Goal: Find contact information: Find contact information

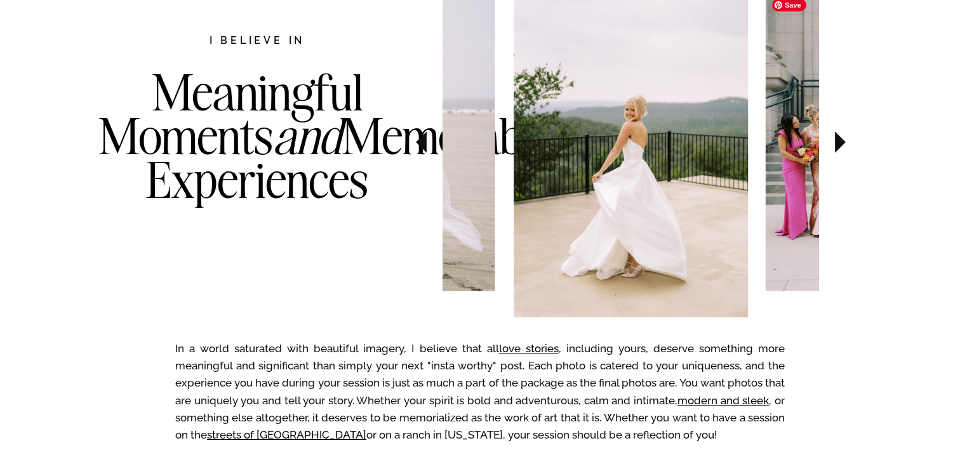
scroll to position [740, 0]
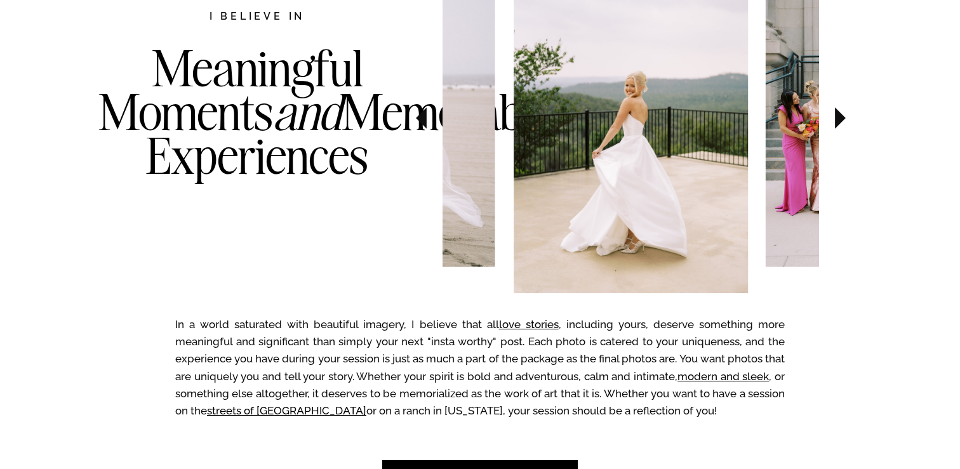
click at [841, 122] on icon at bounding box center [840, 118] width 11 height 22
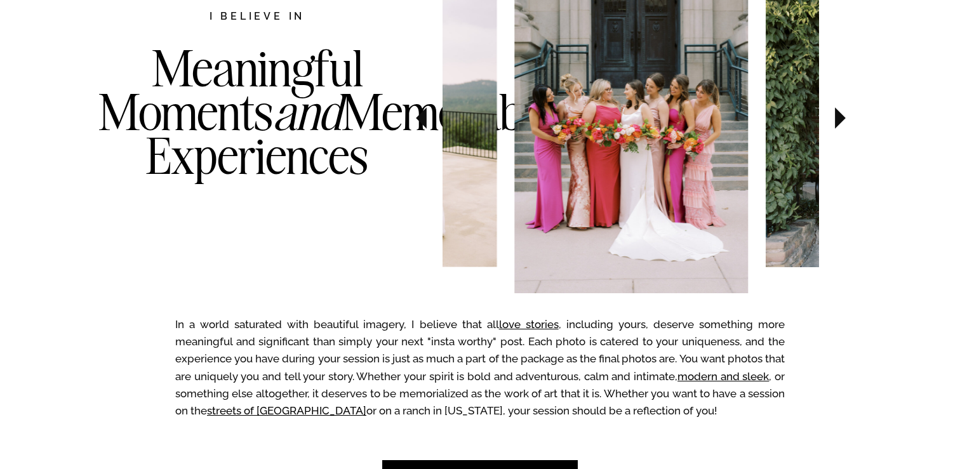
click at [841, 122] on icon at bounding box center [840, 118] width 11 height 22
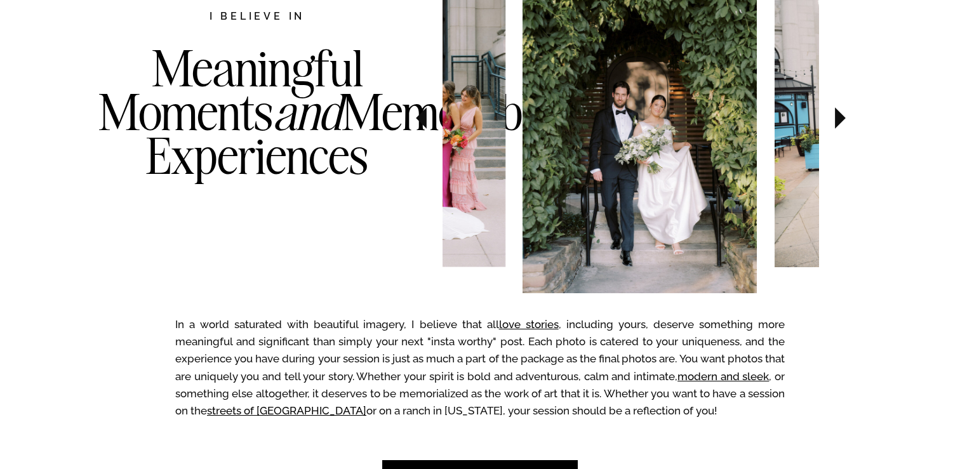
click at [841, 122] on icon at bounding box center [840, 118] width 11 height 22
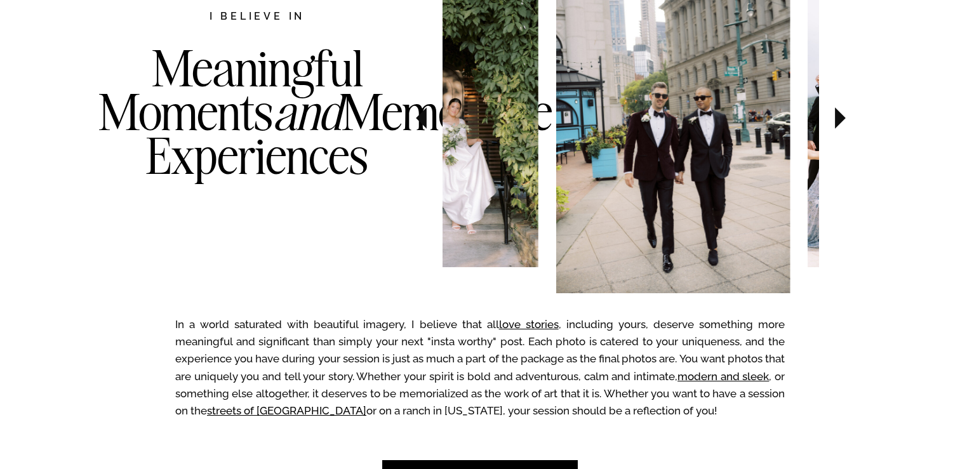
click at [841, 122] on icon at bounding box center [840, 118] width 11 height 22
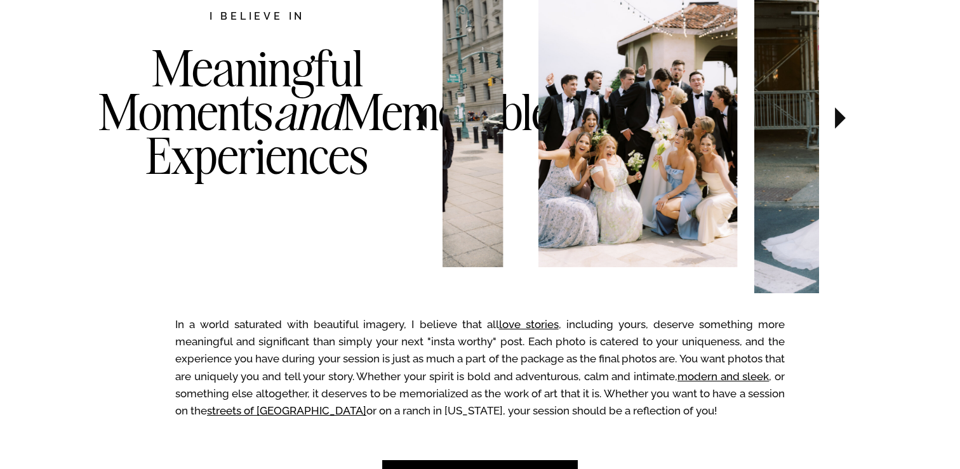
click at [841, 122] on icon at bounding box center [840, 118] width 11 height 22
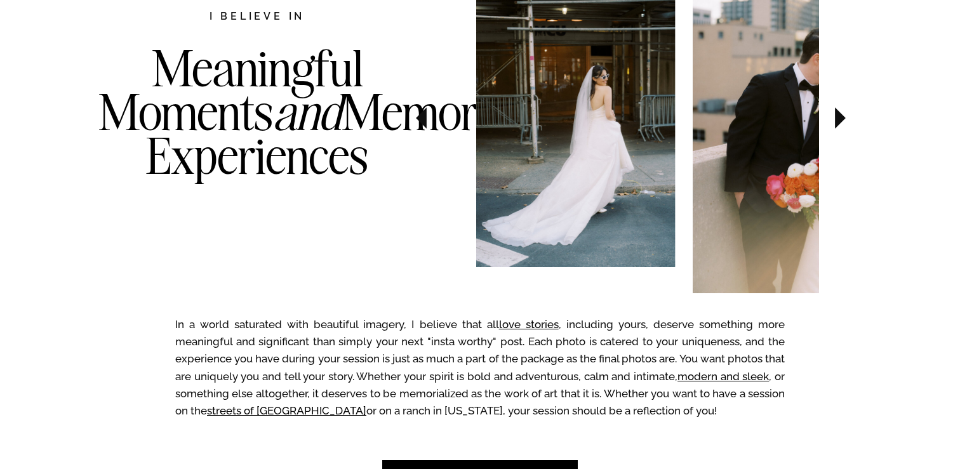
click at [841, 122] on icon at bounding box center [840, 118] width 11 height 22
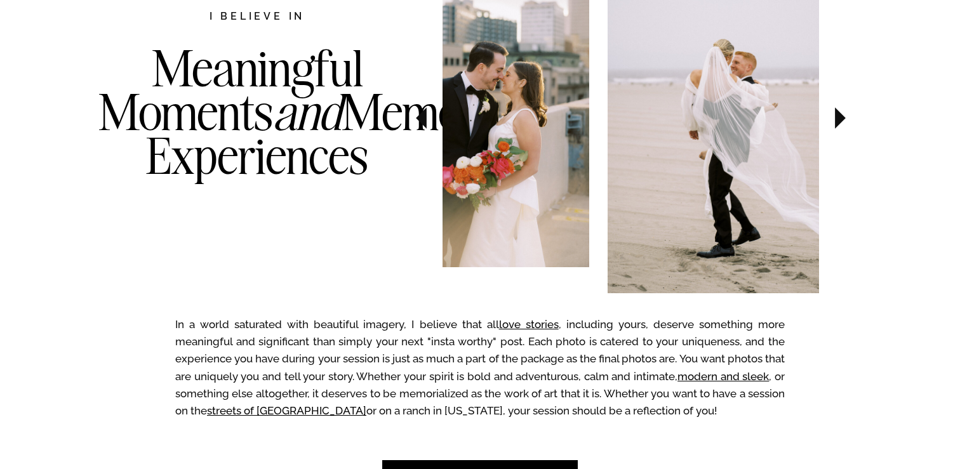
click at [841, 122] on icon at bounding box center [840, 118] width 11 height 22
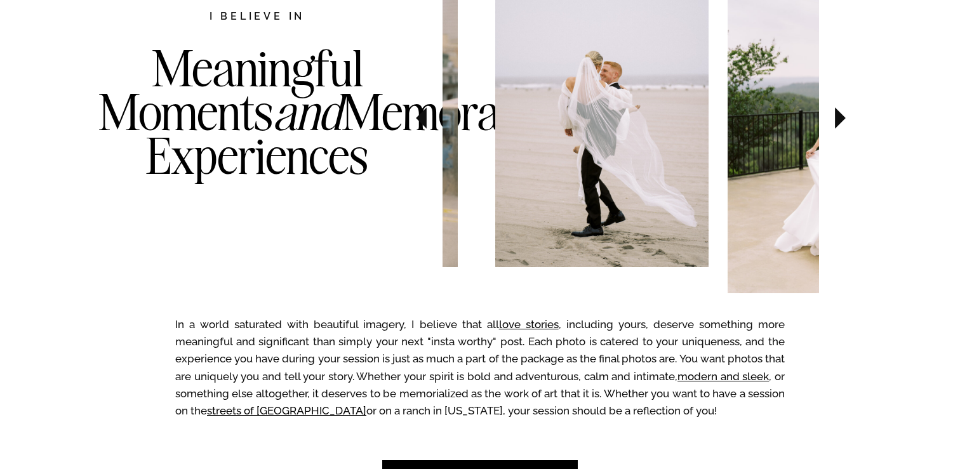
click at [841, 122] on icon at bounding box center [840, 118] width 11 height 22
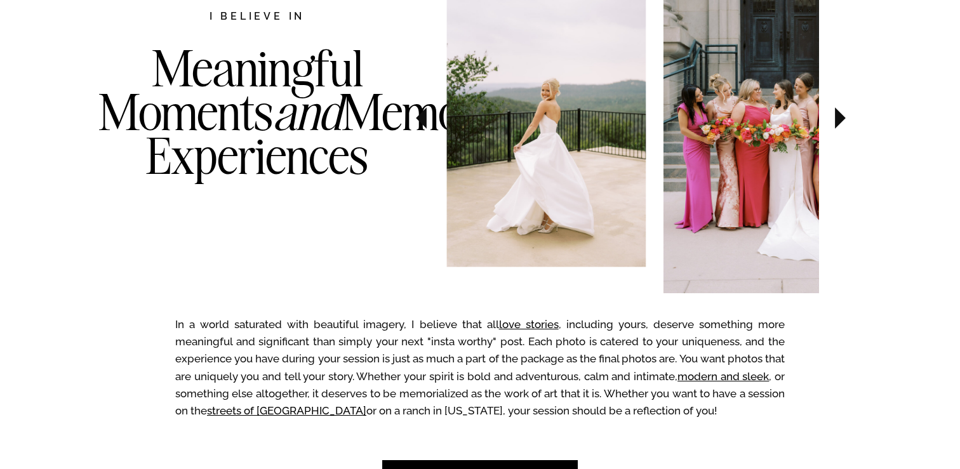
click at [841, 122] on icon at bounding box center [840, 118] width 11 height 22
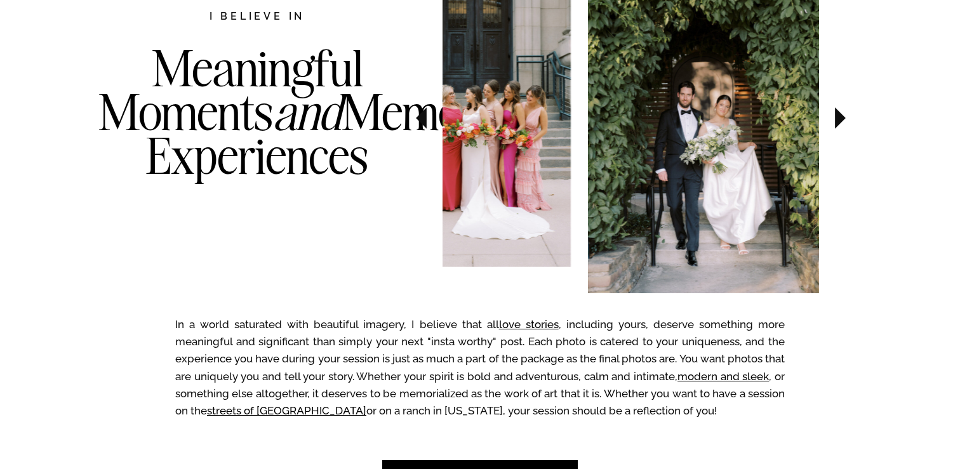
click at [841, 122] on icon at bounding box center [840, 118] width 11 height 22
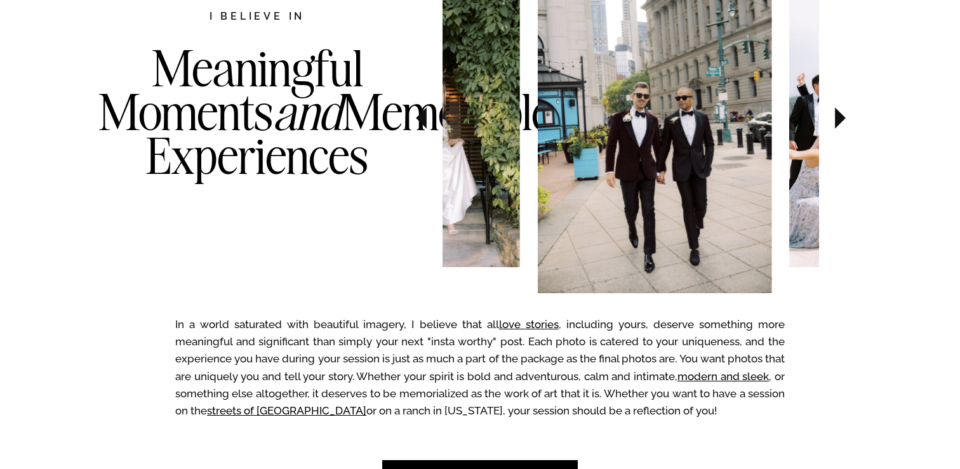
click at [841, 122] on icon at bounding box center [840, 118] width 11 height 22
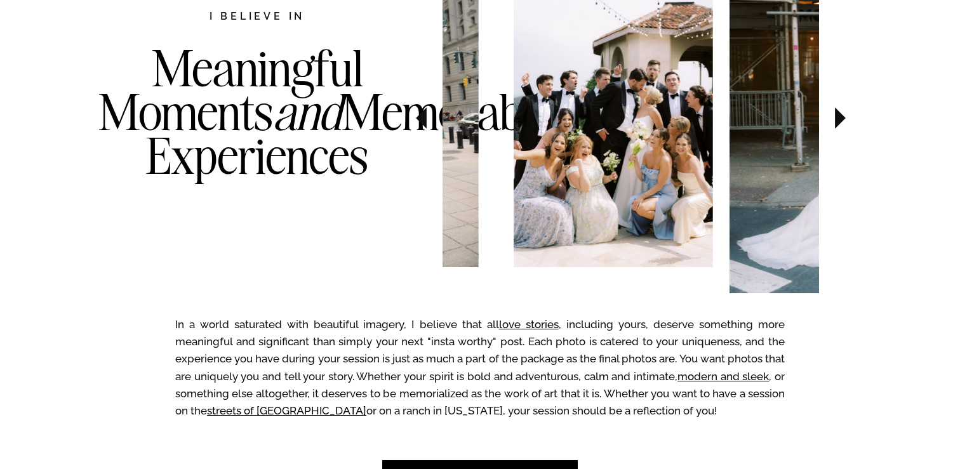
click at [841, 122] on icon at bounding box center [840, 118] width 11 height 22
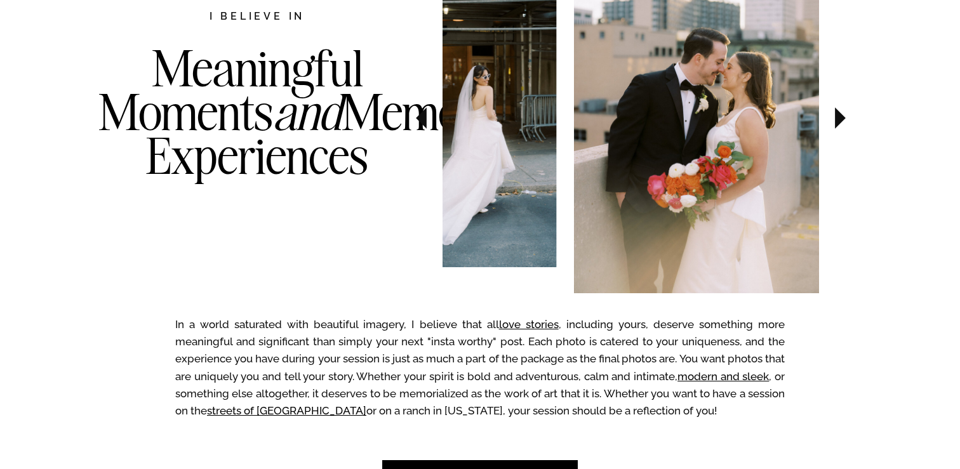
click at [841, 122] on icon at bounding box center [840, 118] width 11 height 22
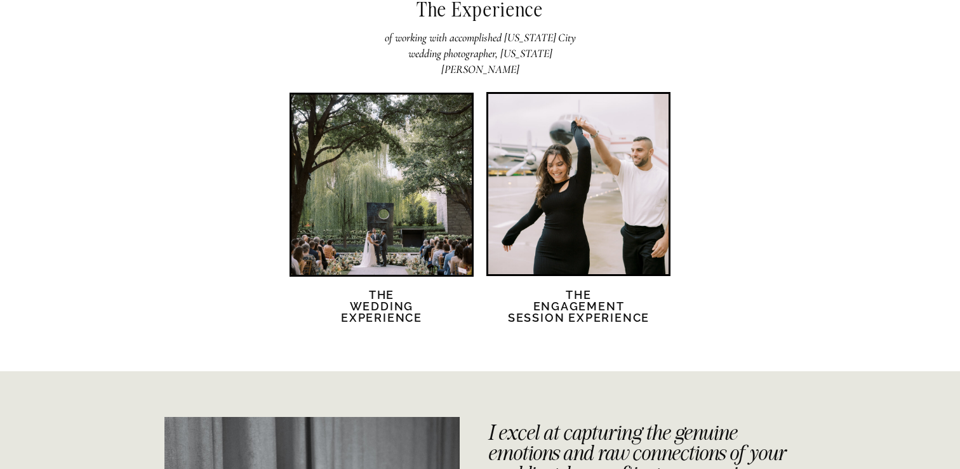
scroll to position [2517, 0]
